Goal: Task Accomplishment & Management: Use online tool/utility

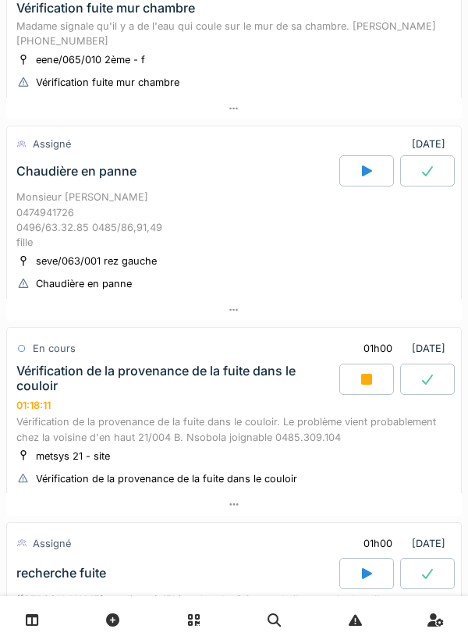
scroll to position [781, 0]
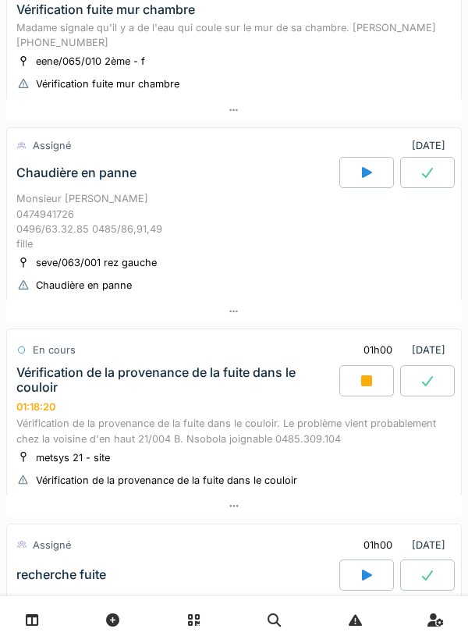
click at [358, 376] on div at bounding box center [367, 380] width 55 height 31
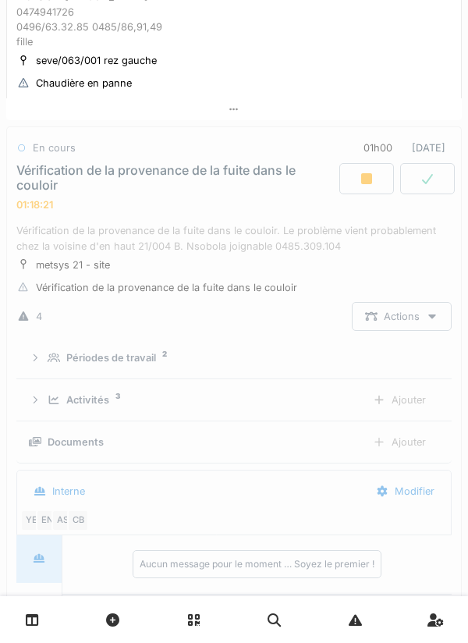
scroll to position [1052, 0]
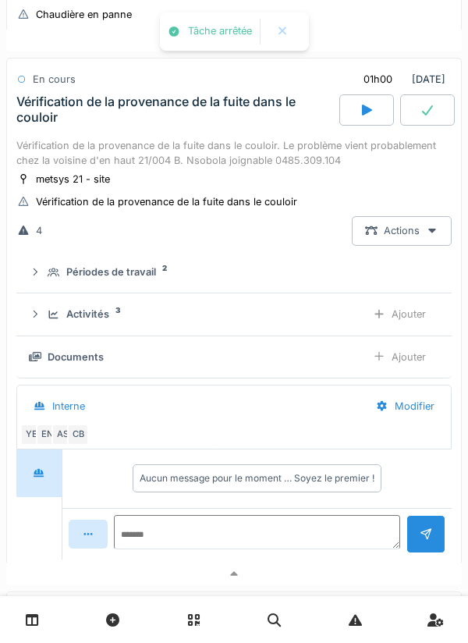
click at [343, 322] on div "Activités 3" at bounding box center [201, 314] width 306 height 15
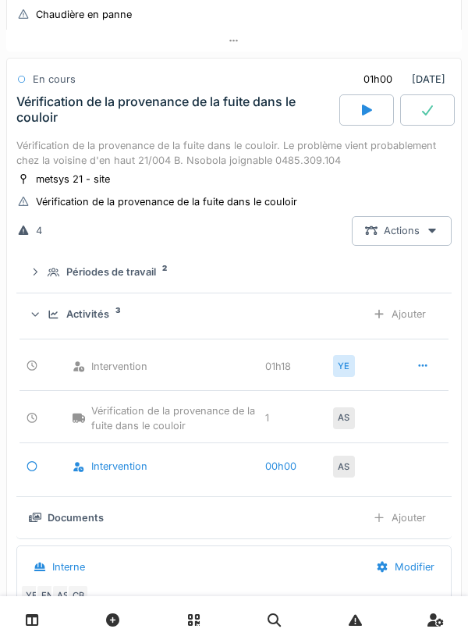
click at [341, 320] on div "Activités 3" at bounding box center [201, 314] width 306 height 15
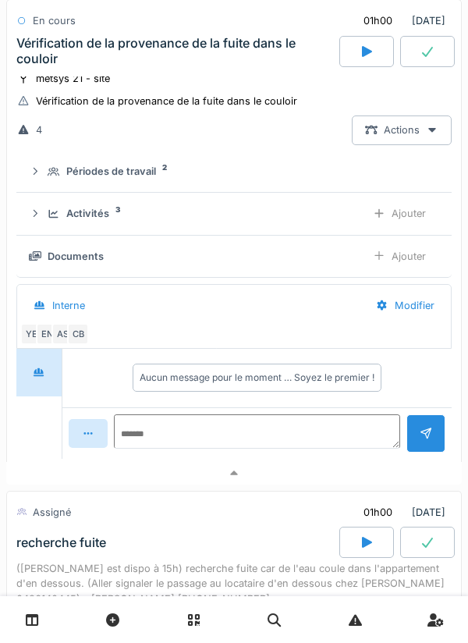
scroll to position [1155, 0]
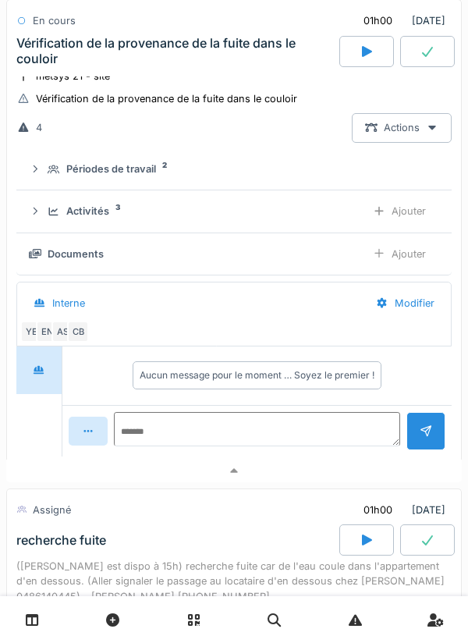
click at [386, 478] on div at bounding box center [234, 471] width 456 height 23
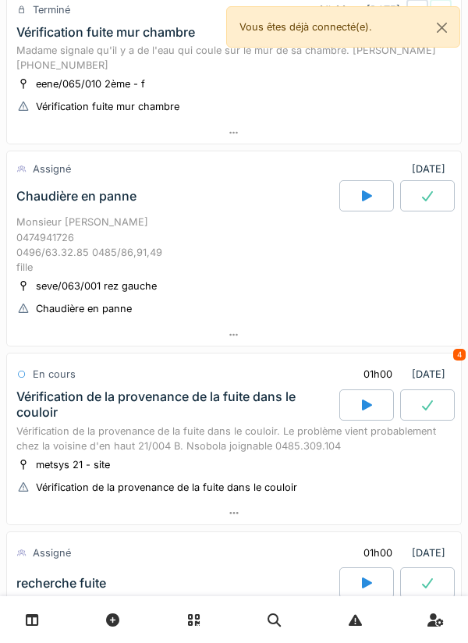
scroll to position [1188, 0]
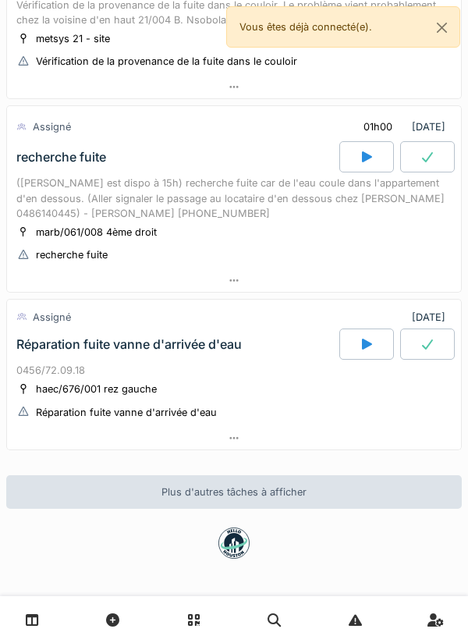
click at [414, 240] on div "marb/061/008 4ème droit recherche fuite" at bounding box center [234, 243] width 436 height 39
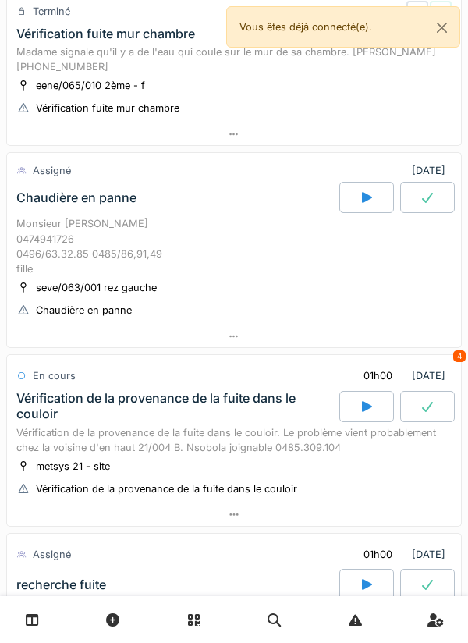
scroll to position [759, 0]
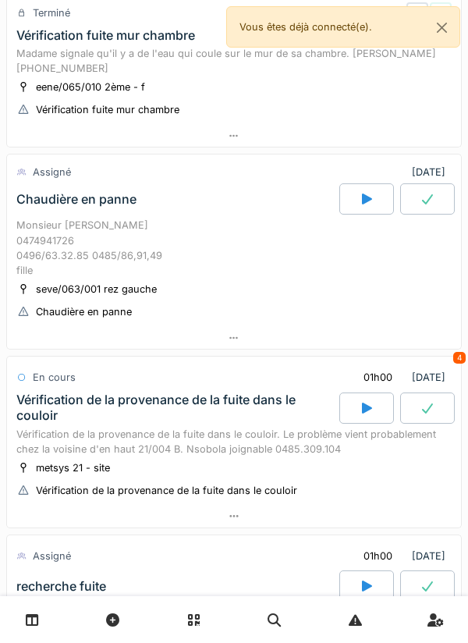
click at [373, 331] on div at bounding box center [234, 338] width 454 height 23
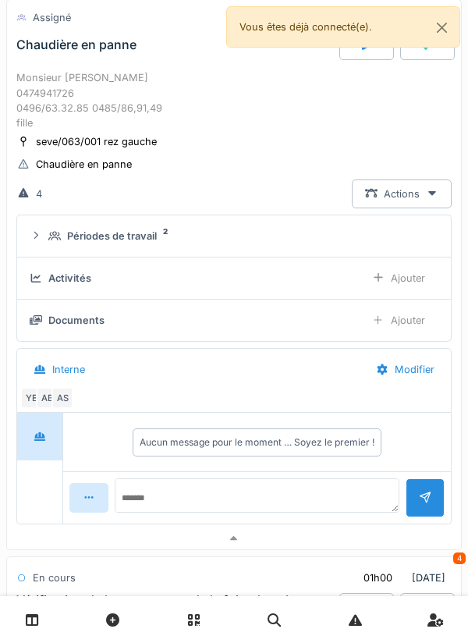
scroll to position [917, 0]
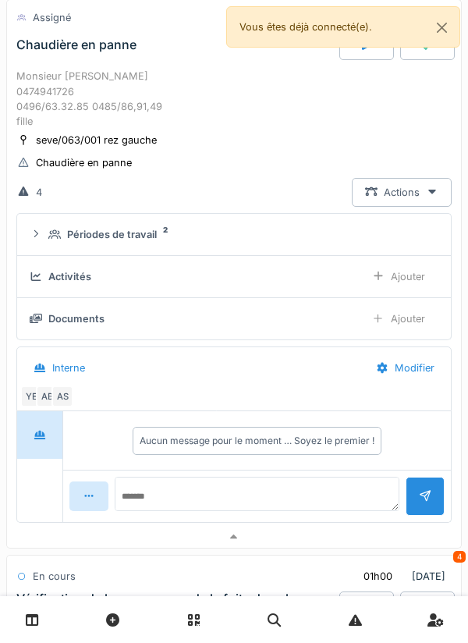
click at [325, 233] on div "Périodes de travail 2" at bounding box center [240, 234] width 384 height 15
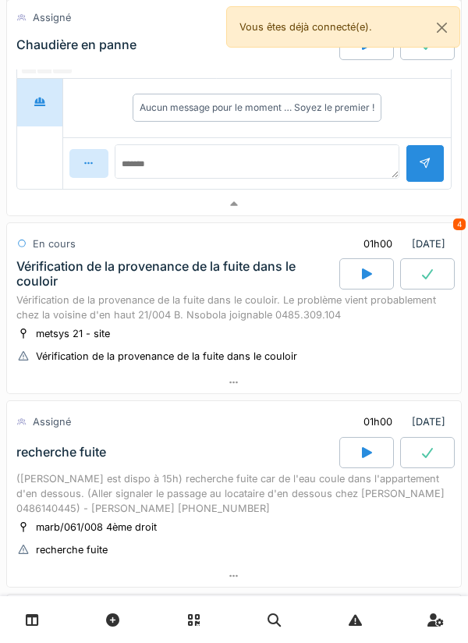
click at [242, 207] on div at bounding box center [234, 204] width 454 height 23
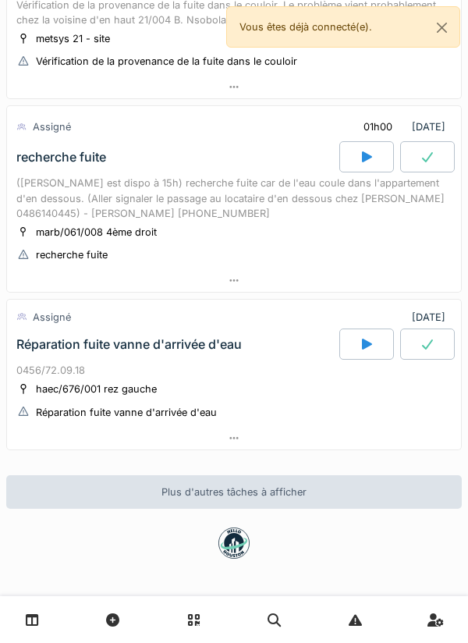
scroll to position [1188, 0]
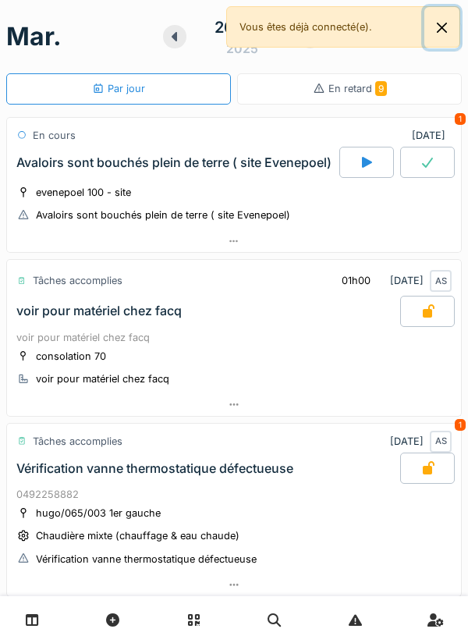
click at [447, 32] on button "Close" at bounding box center [442, 27] width 35 height 41
